Goal: Task Accomplishment & Management: Use online tool/utility

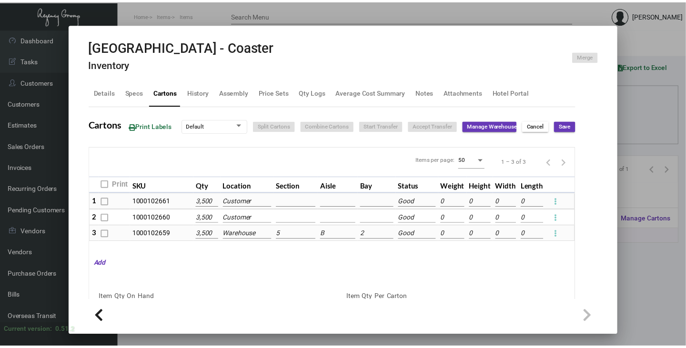
scroll to position [127, 0]
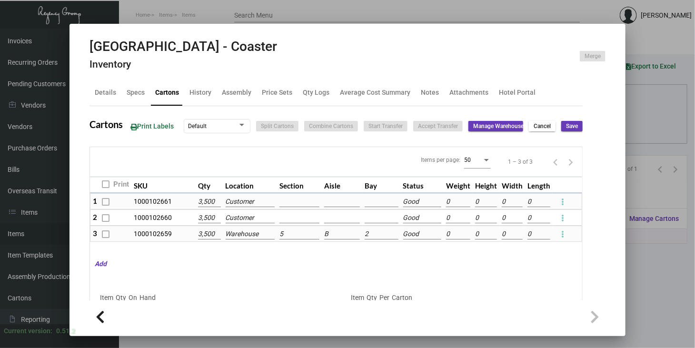
click at [674, 201] on div at bounding box center [347, 174] width 695 height 348
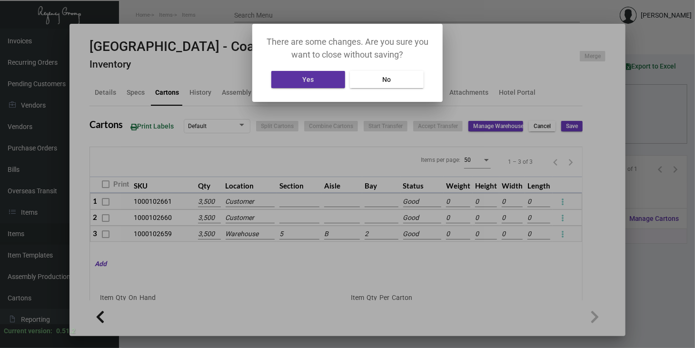
click at [319, 80] on button "Yes" at bounding box center [308, 79] width 74 height 17
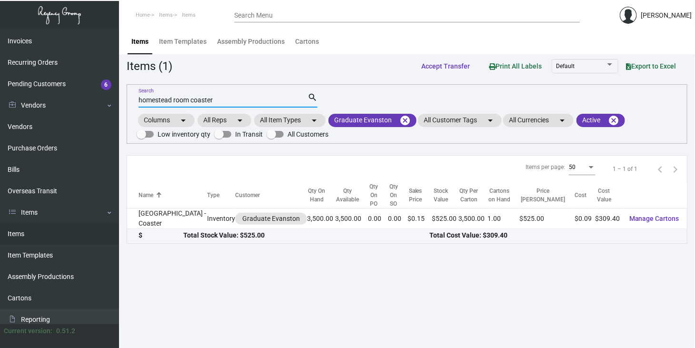
click at [225, 98] on input "homestead room coaster" at bounding box center [223, 101] width 169 height 8
type input "h"
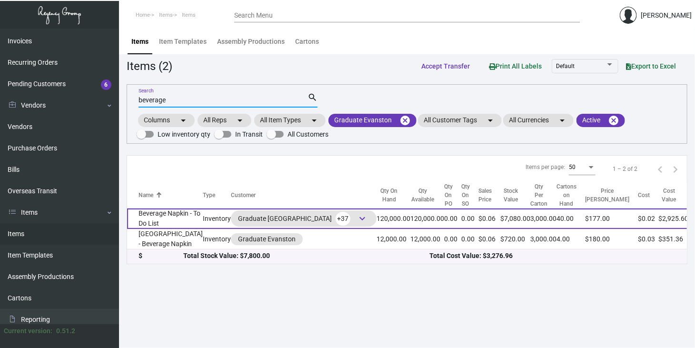
type input "beverage"
click at [357, 223] on span "keyboard_arrow_down" at bounding box center [362, 218] width 11 height 11
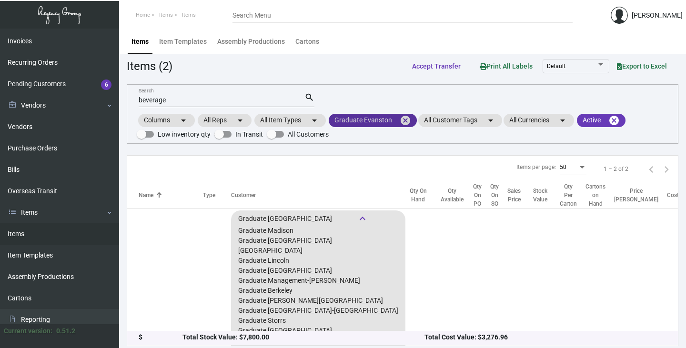
click at [378, 119] on mat-chip "Graduate Evanston cancel" at bounding box center [373, 120] width 88 height 13
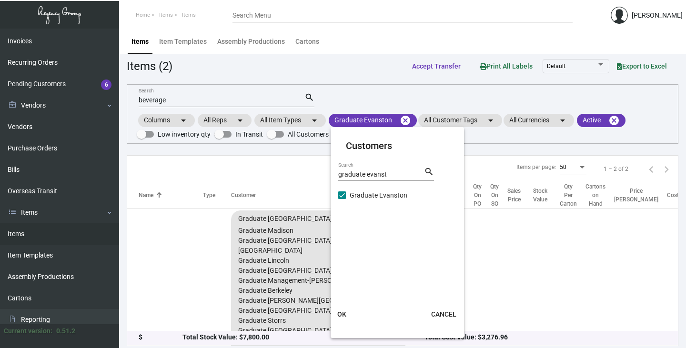
click at [301, 217] on div at bounding box center [343, 174] width 686 height 348
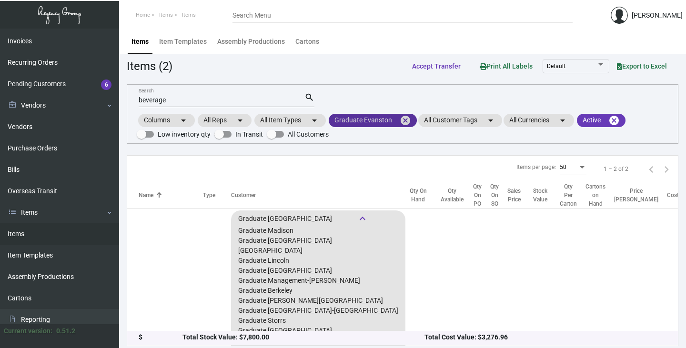
click at [364, 120] on mat-chip "Graduate Evanston cancel" at bounding box center [373, 120] width 88 height 13
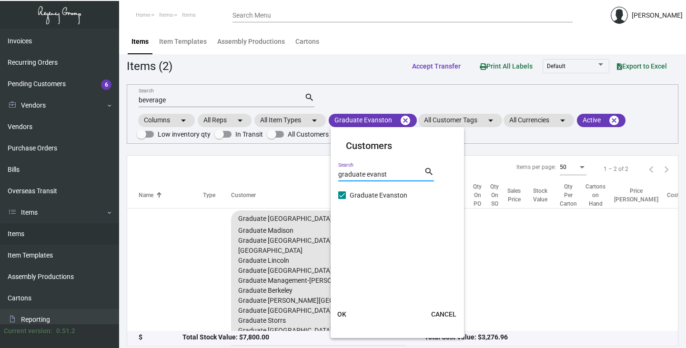
click at [391, 172] on input "graduate evanst" at bounding box center [381, 175] width 86 height 8
type input "graduate"
checkbox input "false"
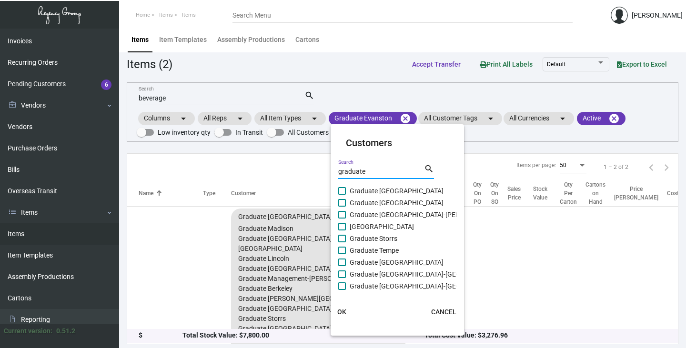
scroll to position [2, 0]
type input "graduate"
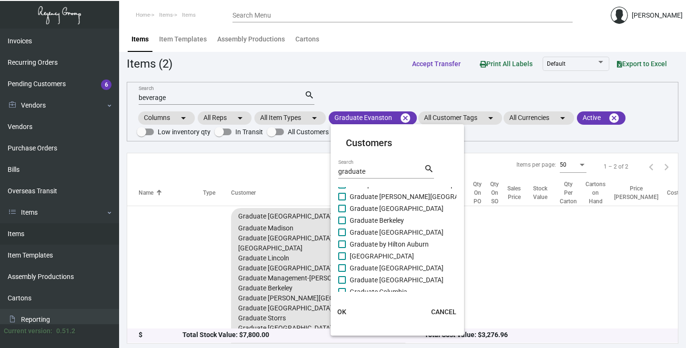
scroll to position [0, 0]
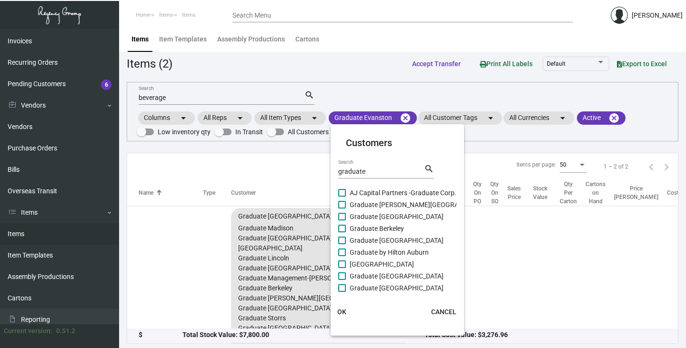
click at [404, 117] on div at bounding box center [343, 174] width 686 height 348
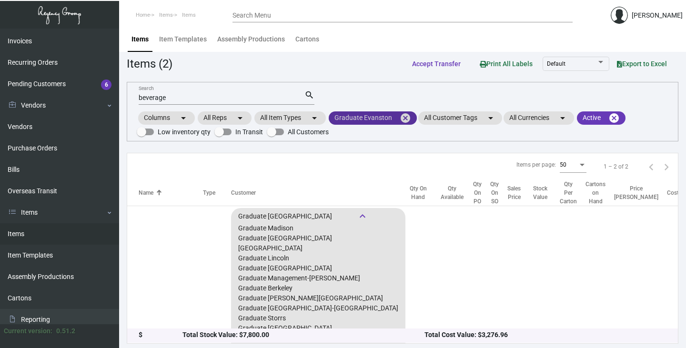
click at [404, 116] on mat-icon "cancel" at bounding box center [404, 117] width 11 height 11
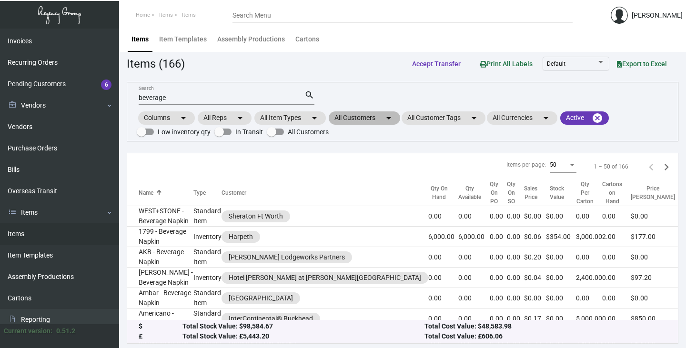
click at [372, 117] on mat-chip "All Customers arrow_drop_down" at bounding box center [364, 117] width 71 height 13
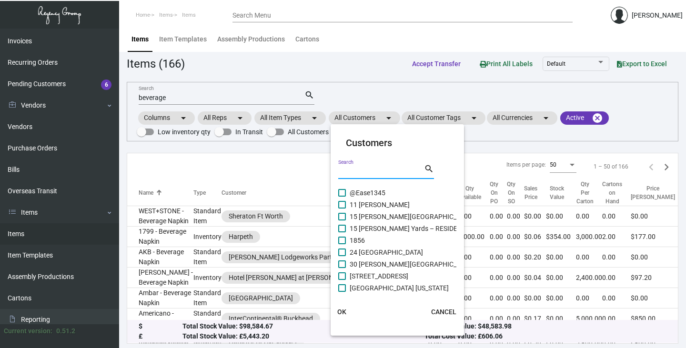
click at [341, 169] on input "Search" at bounding box center [381, 172] width 86 height 8
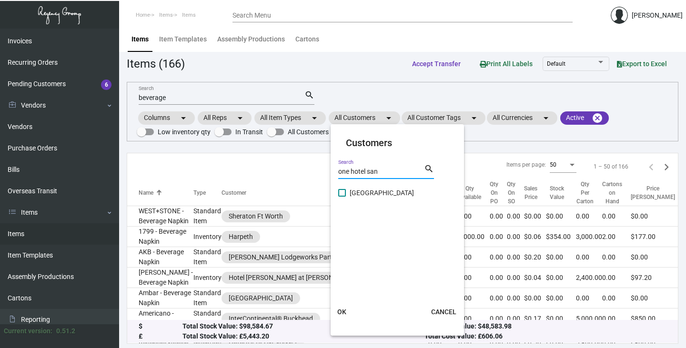
type input "one hotel san"
click at [341, 189] on span at bounding box center [342, 193] width 8 height 8
click at [341, 197] on input "[GEOGRAPHIC_DATA]" at bounding box center [341, 197] width 0 height 0
checkbox input "true"
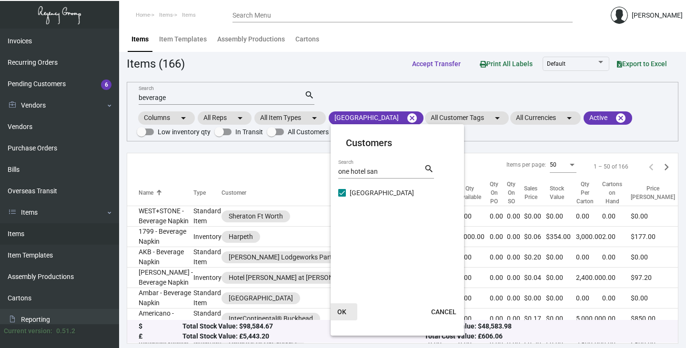
click at [344, 311] on span "OK" at bounding box center [341, 312] width 9 height 8
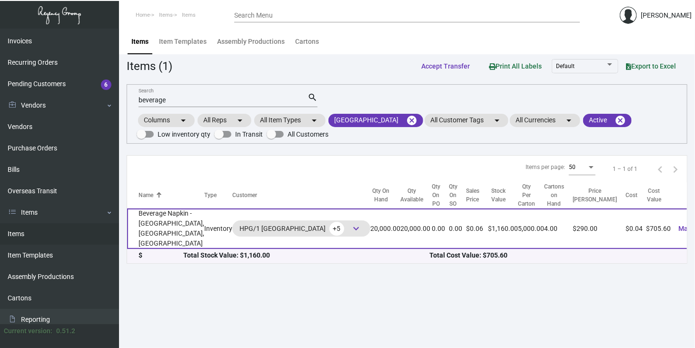
click at [350, 230] on span "keyboard_arrow_down" at bounding box center [355, 228] width 11 height 11
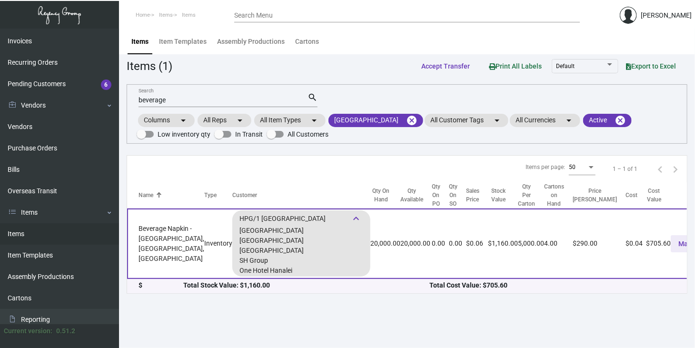
click at [678, 243] on span "Manage Cartons" at bounding box center [703, 244] width 50 height 8
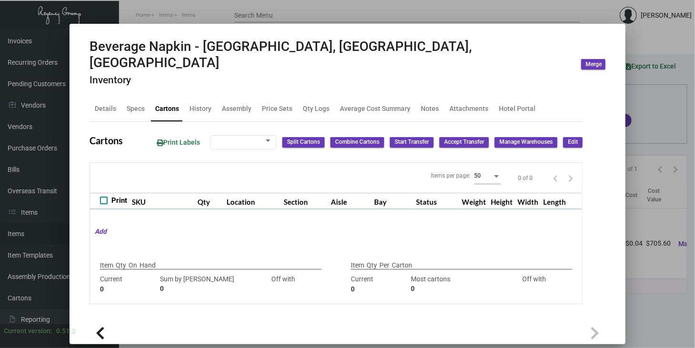
type input "20,000"
type input "40000"
type input "-20000"
type input "5,000"
type input "25000"
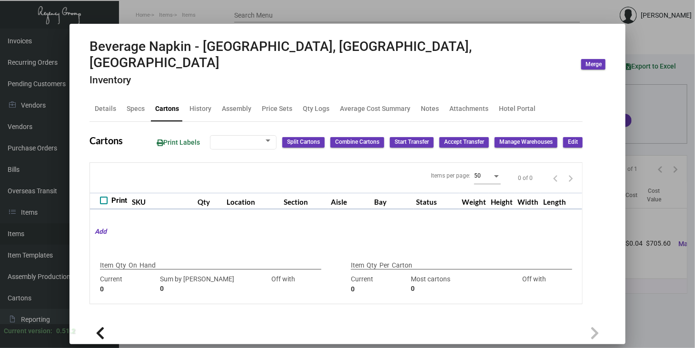
type input "-20000"
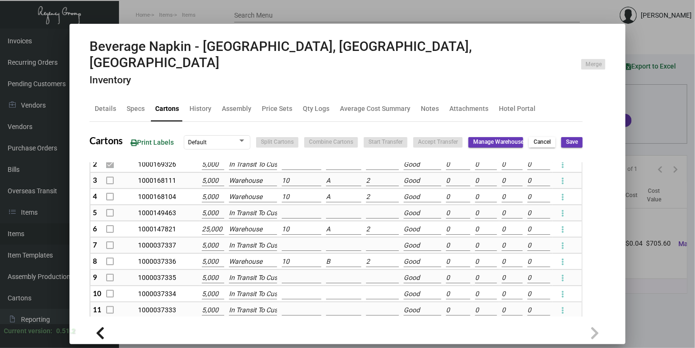
scroll to position [69, 0]
click at [680, 222] on div at bounding box center [347, 174] width 695 height 348
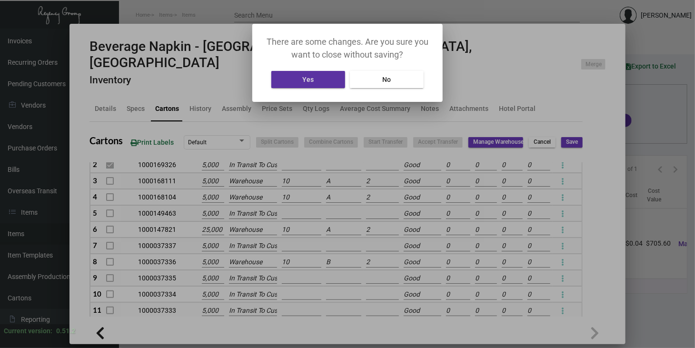
click at [309, 76] on span "Yes" at bounding box center [308, 80] width 11 height 8
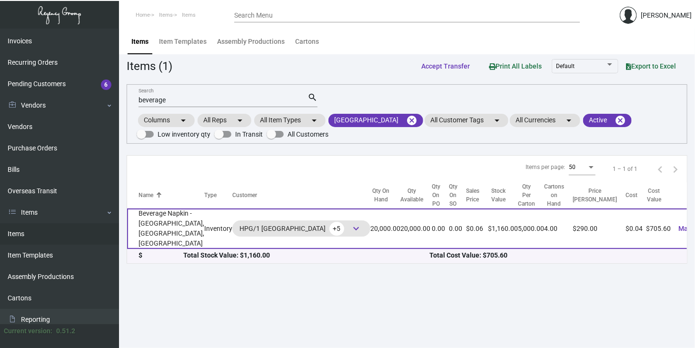
click at [350, 227] on span "keyboard_arrow_down" at bounding box center [355, 228] width 11 height 11
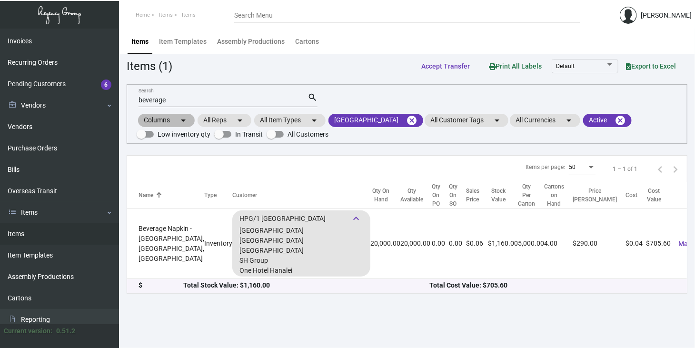
click at [183, 127] on mat-chip "Columns arrow_drop_down" at bounding box center [166, 120] width 57 height 13
